Goal: Transaction & Acquisition: Purchase product/service

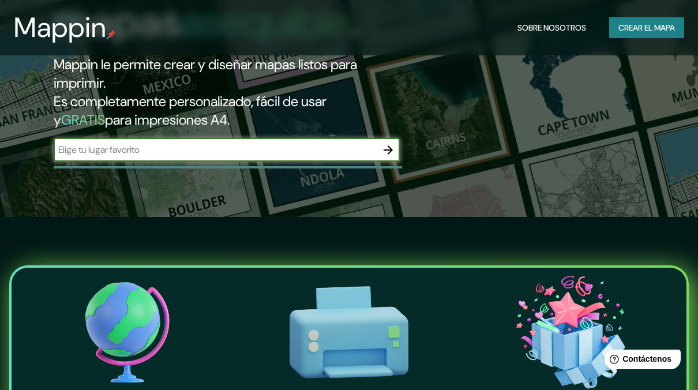
scroll to position [115, 0]
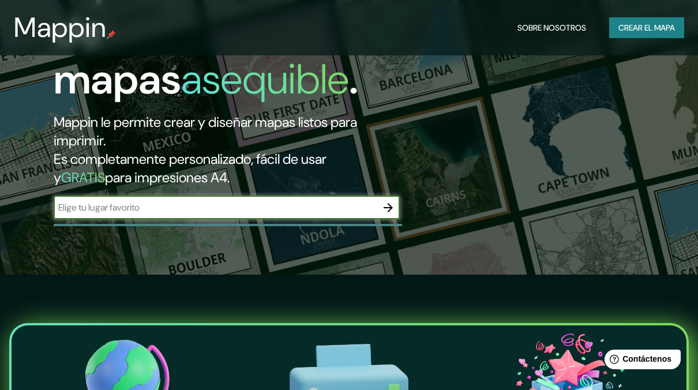
click at [189, 212] on input "text" at bounding box center [215, 207] width 323 height 13
type input "[GEOGRAPHIC_DATA]"
click at [385, 205] on icon "button" at bounding box center [388, 208] width 14 height 14
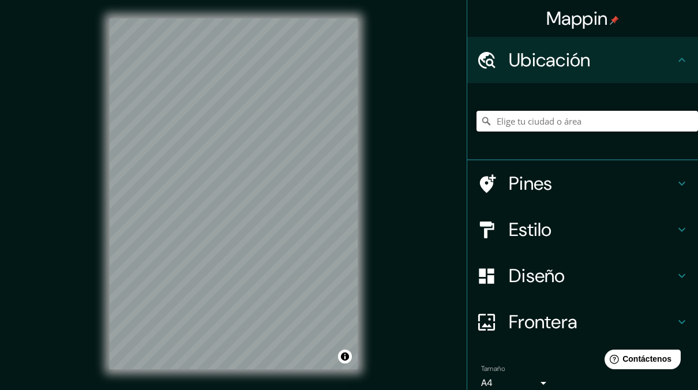
click at [561, 119] on input "Elige tu ciudad o área" at bounding box center [588, 121] width 222 height 21
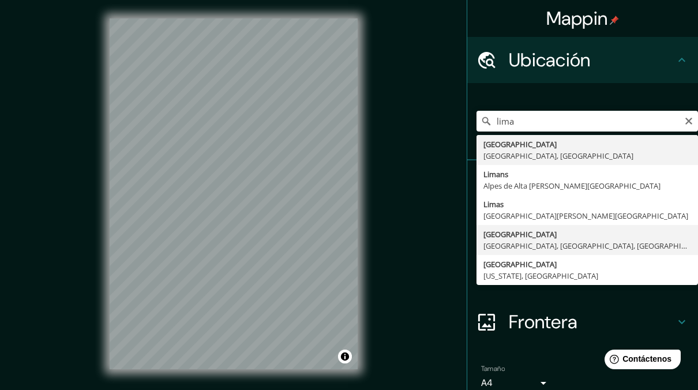
type input "[GEOGRAPHIC_DATA], [GEOGRAPHIC_DATA], [GEOGRAPHIC_DATA], [GEOGRAPHIC_DATA]"
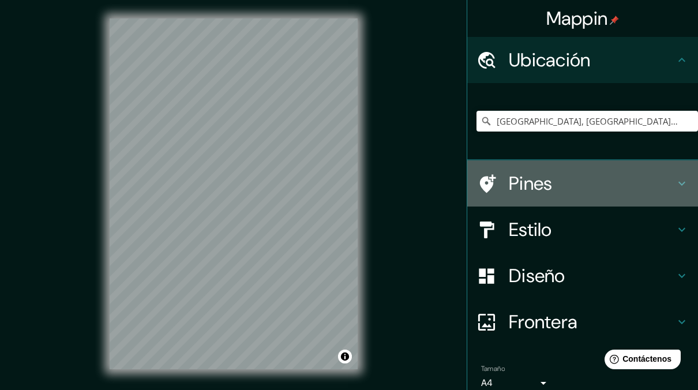
click at [526, 190] on h4 "Pines" at bounding box center [592, 183] width 166 height 23
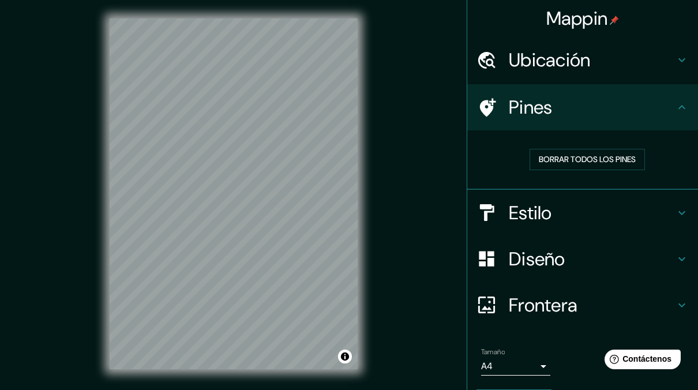
click at [520, 106] on h4 "Pines" at bounding box center [592, 107] width 166 height 23
click at [675, 110] on icon at bounding box center [682, 107] width 14 height 14
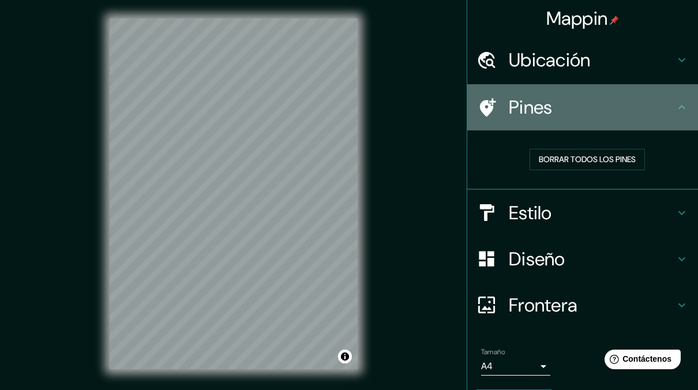
click at [675, 110] on icon at bounding box center [682, 107] width 14 height 14
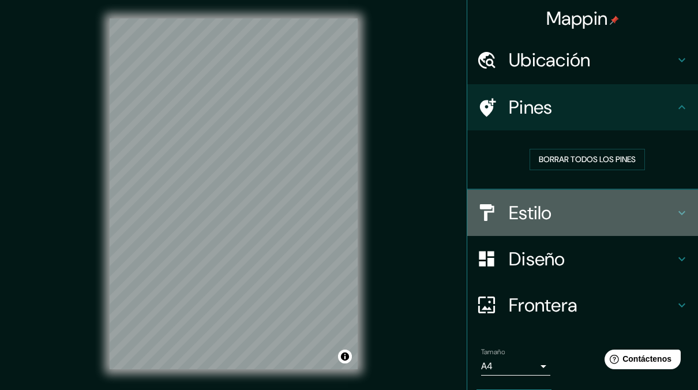
click at [572, 230] on div "Estilo" at bounding box center [582, 213] width 231 height 46
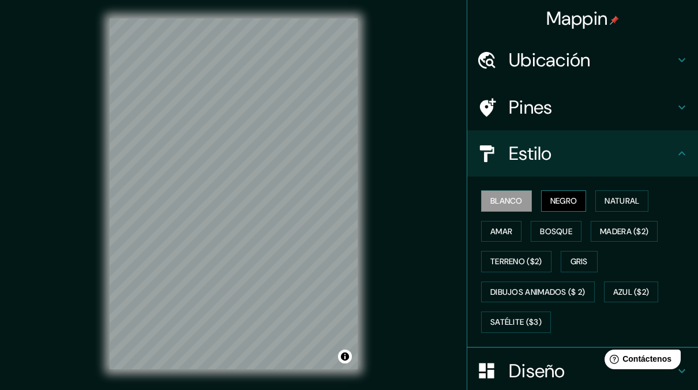
click at [550, 200] on font "Negro" at bounding box center [563, 201] width 27 height 14
click at [609, 207] on font "Natural" at bounding box center [622, 201] width 35 height 14
click at [514, 207] on font "Blanco" at bounding box center [506, 201] width 32 height 14
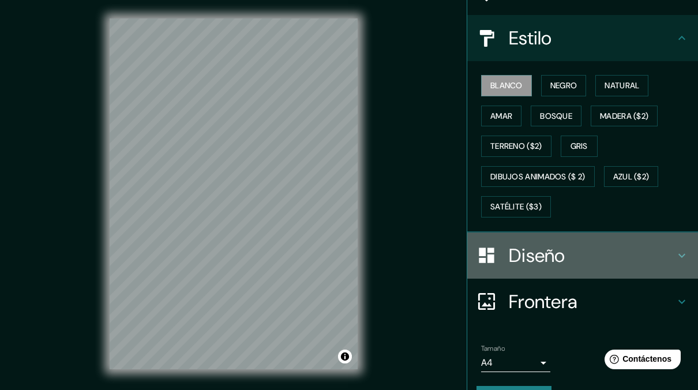
click at [512, 252] on h4 "Diseño" at bounding box center [592, 255] width 166 height 23
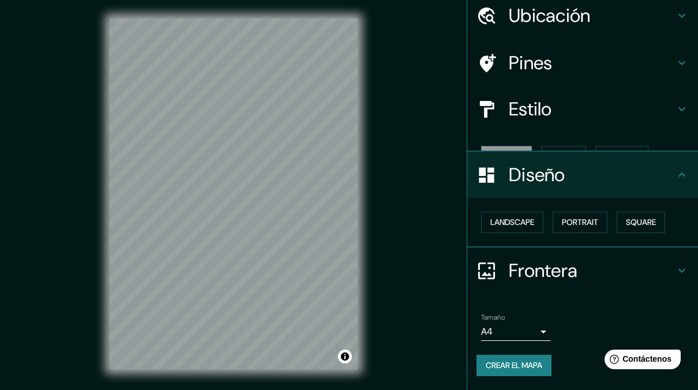
scroll to position [24, 0]
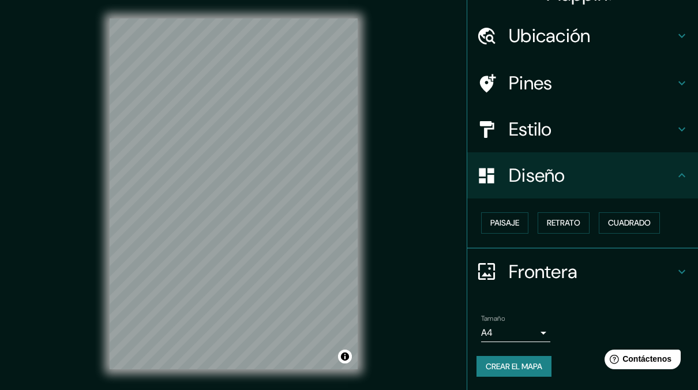
click at [515, 265] on h4 "Frontera" at bounding box center [592, 271] width 166 height 23
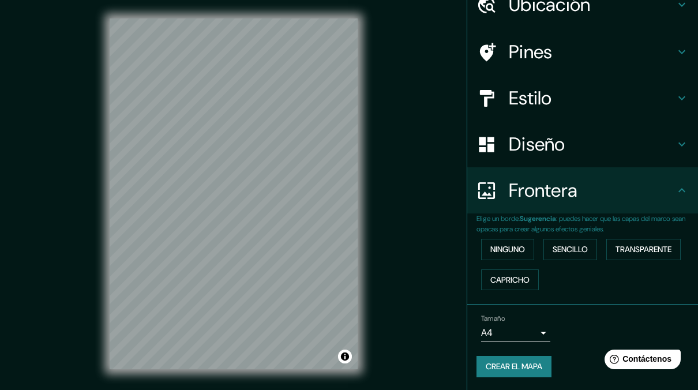
scroll to position [0, 0]
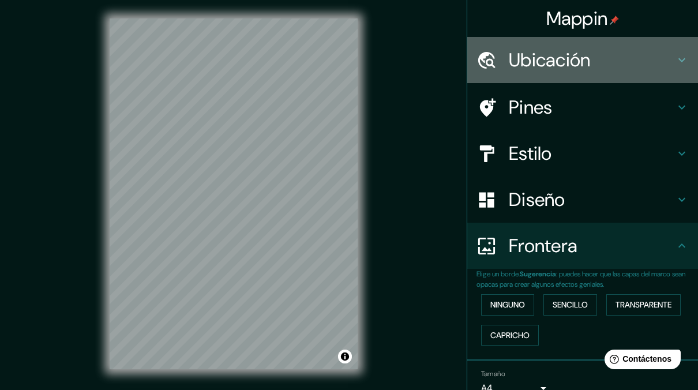
click at [580, 65] on h4 "Ubicación" at bounding box center [592, 59] width 166 height 23
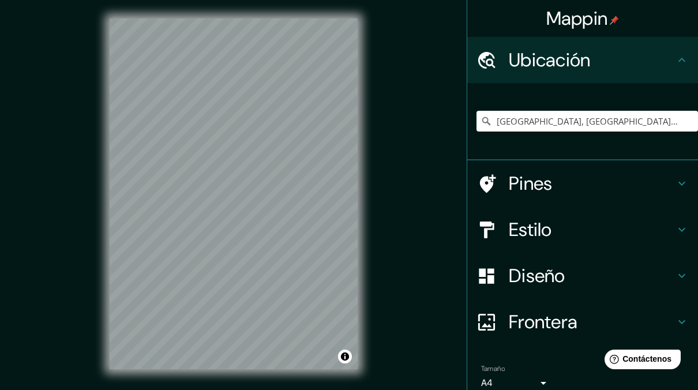
click at [573, 63] on h4 "Ubicación" at bounding box center [592, 59] width 166 height 23
click at [549, 188] on h4 "Pines" at bounding box center [592, 183] width 166 height 23
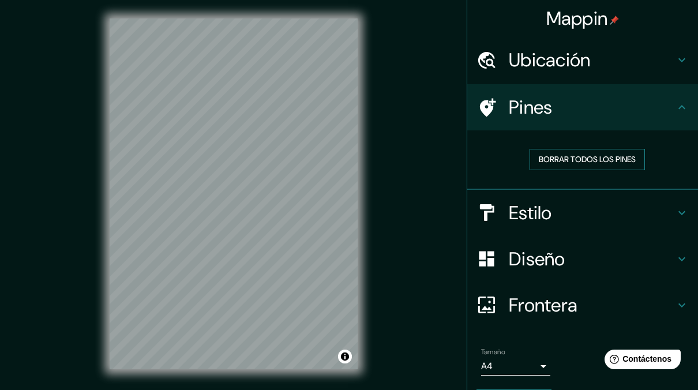
click at [539, 160] on font "Borrar todos los pines" at bounding box center [587, 159] width 97 height 14
click at [488, 106] on div at bounding box center [493, 108] width 32 height 20
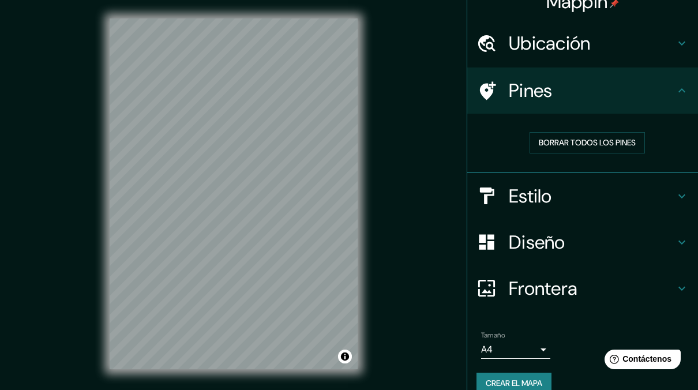
scroll to position [33, 0]
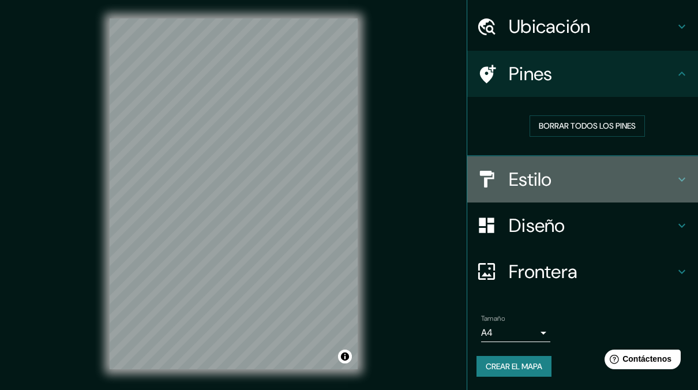
click at [520, 177] on h4 "Estilo" at bounding box center [592, 179] width 166 height 23
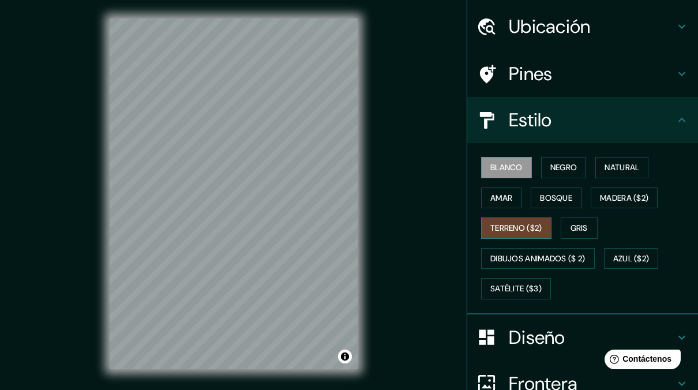
click at [518, 224] on font "Terreno ($2)" at bounding box center [516, 228] width 52 height 14
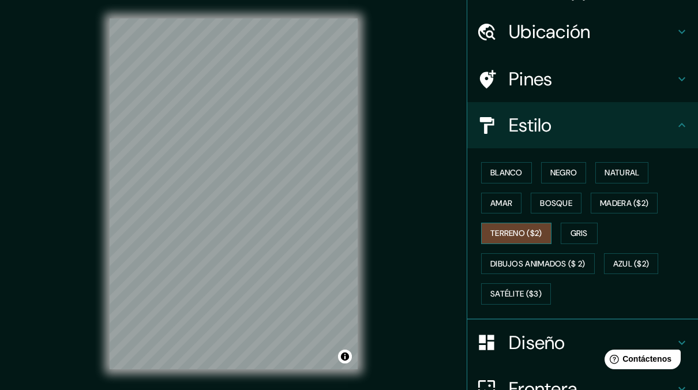
scroll to position [0, 0]
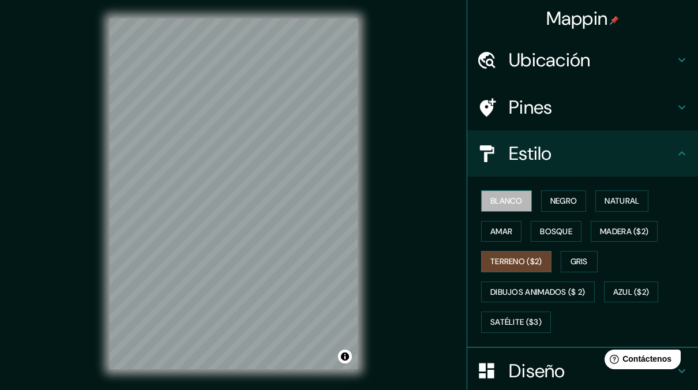
click at [508, 203] on font "Blanco" at bounding box center [506, 201] width 32 height 14
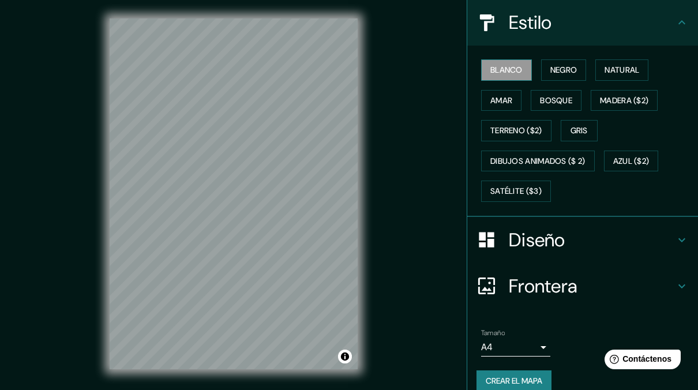
scroll to position [144, 0]
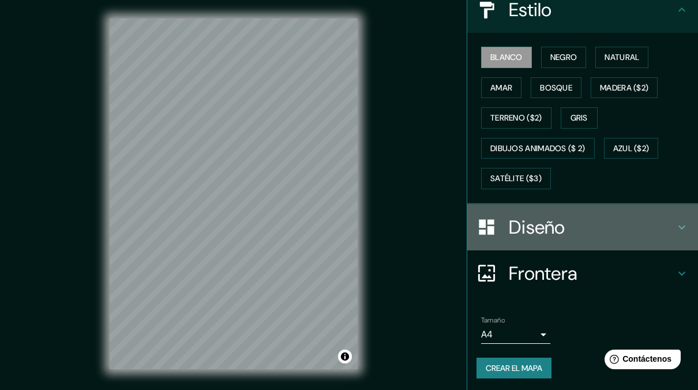
click at [518, 233] on h4 "Diseño" at bounding box center [592, 227] width 166 height 23
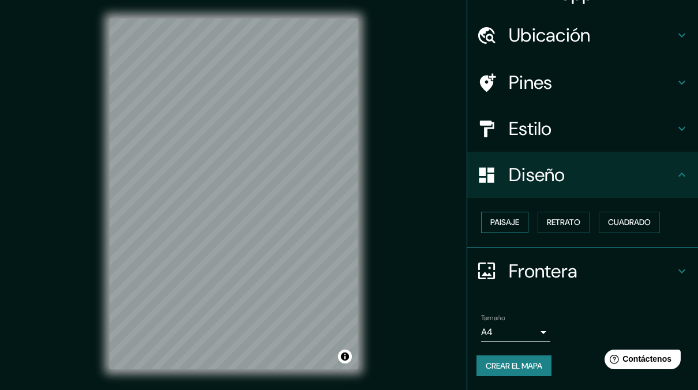
scroll to position [24, 0]
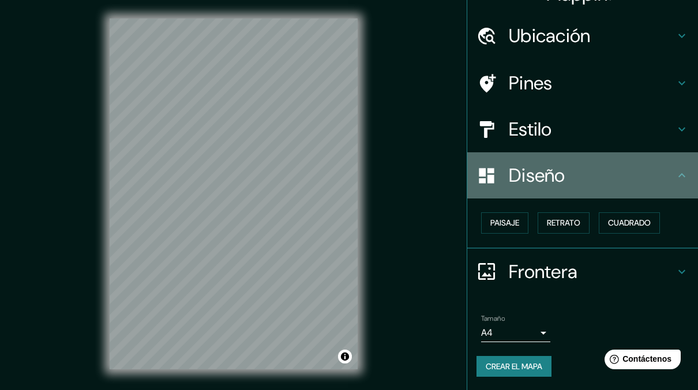
click at [552, 180] on h4 "Diseño" at bounding box center [592, 175] width 166 height 23
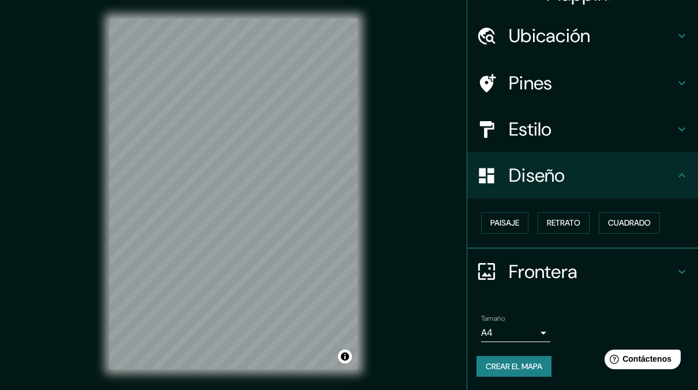
click at [555, 256] on div "Frontera" at bounding box center [582, 272] width 231 height 46
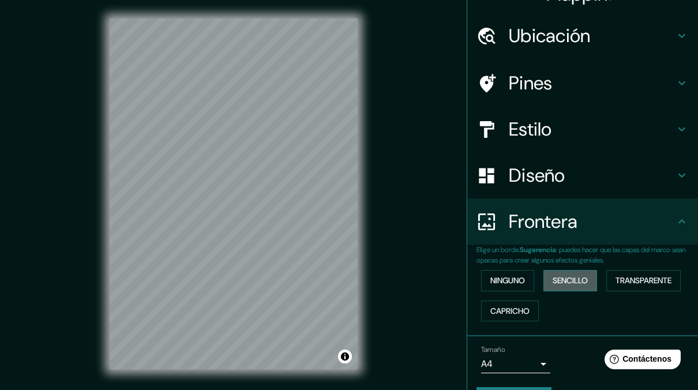
click at [558, 277] on font "Sencillo" at bounding box center [570, 281] width 35 height 14
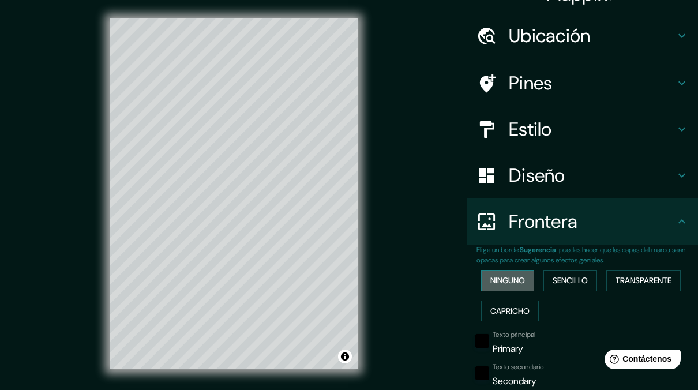
click at [497, 280] on font "Ninguno" at bounding box center [507, 281] width 35 height 14
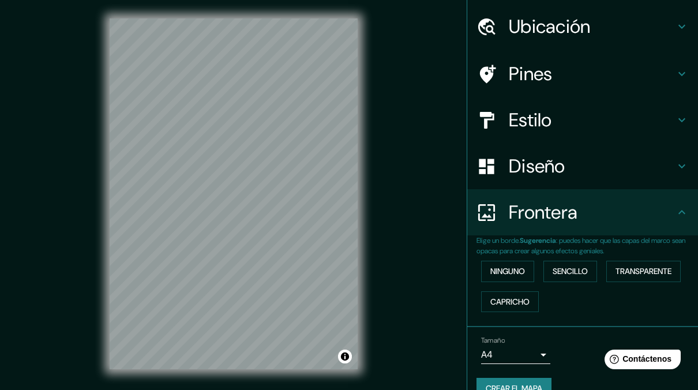
scroll to position [55, 0]
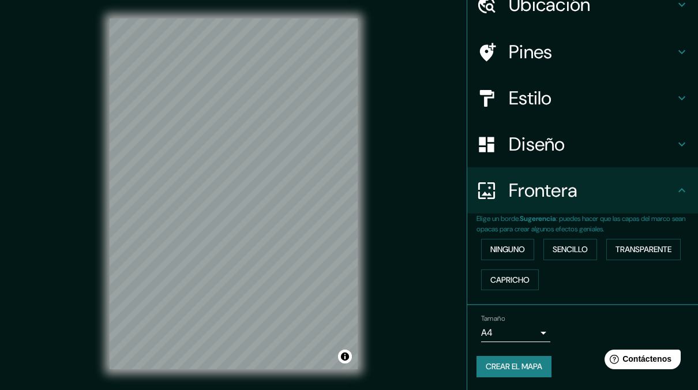
click at [510, 375] on button "Crear el mapa" at bounding box center [514, 366] width 75 height 21
click at [518, 376] on div "Crear el mapa" at bounding box center [583, 366] width 212 height 21
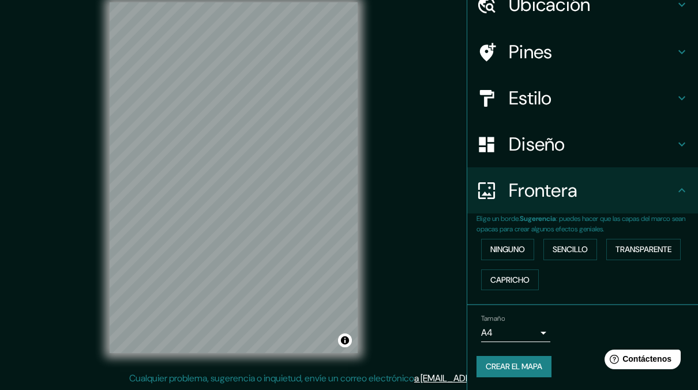
click at [496, 364] on font "Crear el mapa" at bounding box center [514, 366] width 57 height 14
